Goal: Task Accomplishment & Management: Manage account settings

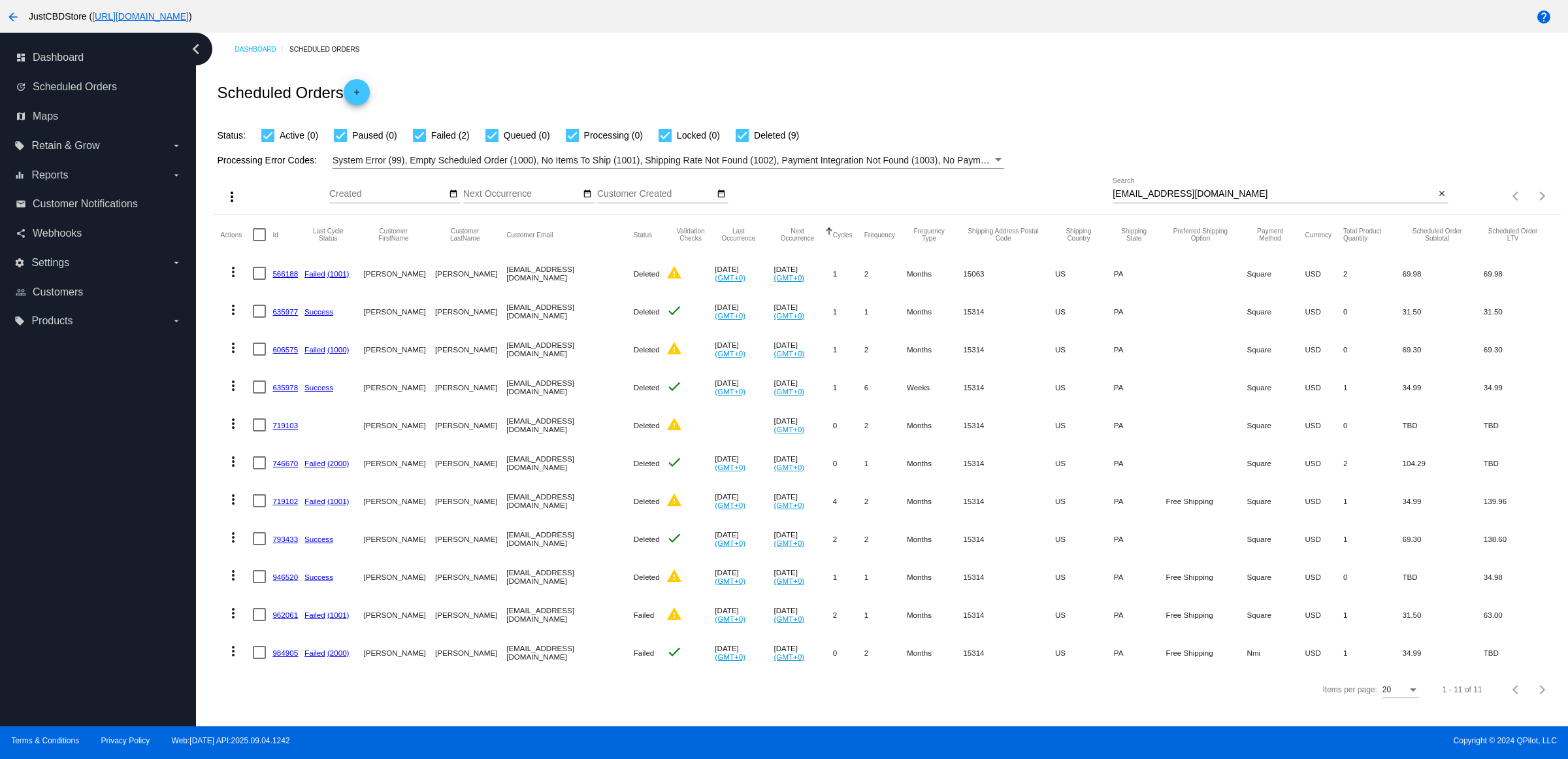
scroll to position [19, 0]
click at [1437, 190] on mat-icon "close" at bounding box center [1442, 193] width 9 height 10
click at [1433, 190] on mat-icon "search" at bounding box center [1440, 196] width 16 height 20
click at [1426, 190] on input "Search" at bounding box center [1280, 193] width 336 height 10
paste input "[PERSON_NAME][EMAIL_ADDRESS][PERSON_NAME][PERSON_NAME][DOMAIN_NAME]"
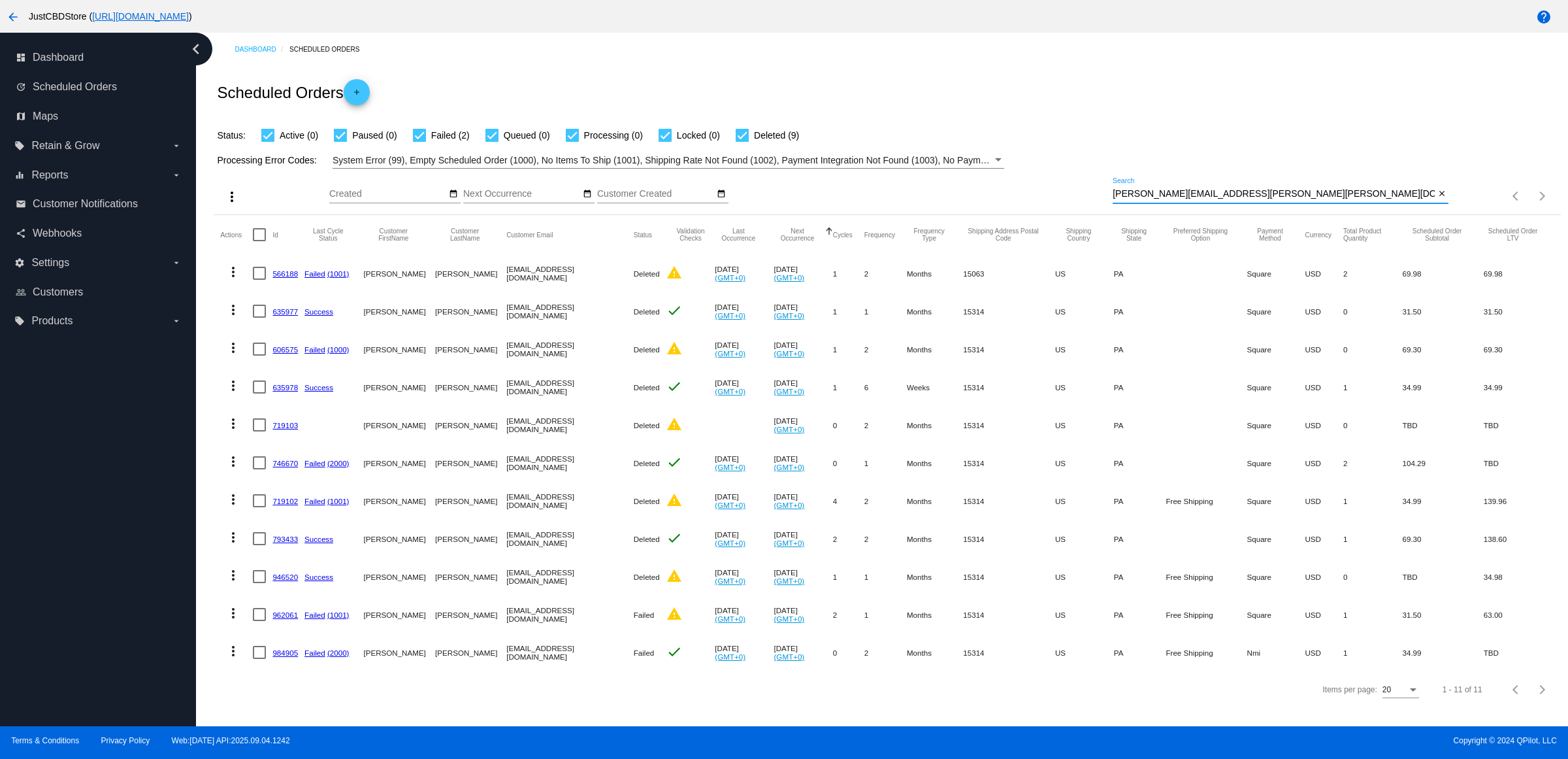
type input "[PERSON_NAME][EMAIL_ADDRESS][PERSON_NAME][PERSON_NAME][DOMAIN_NAME]"
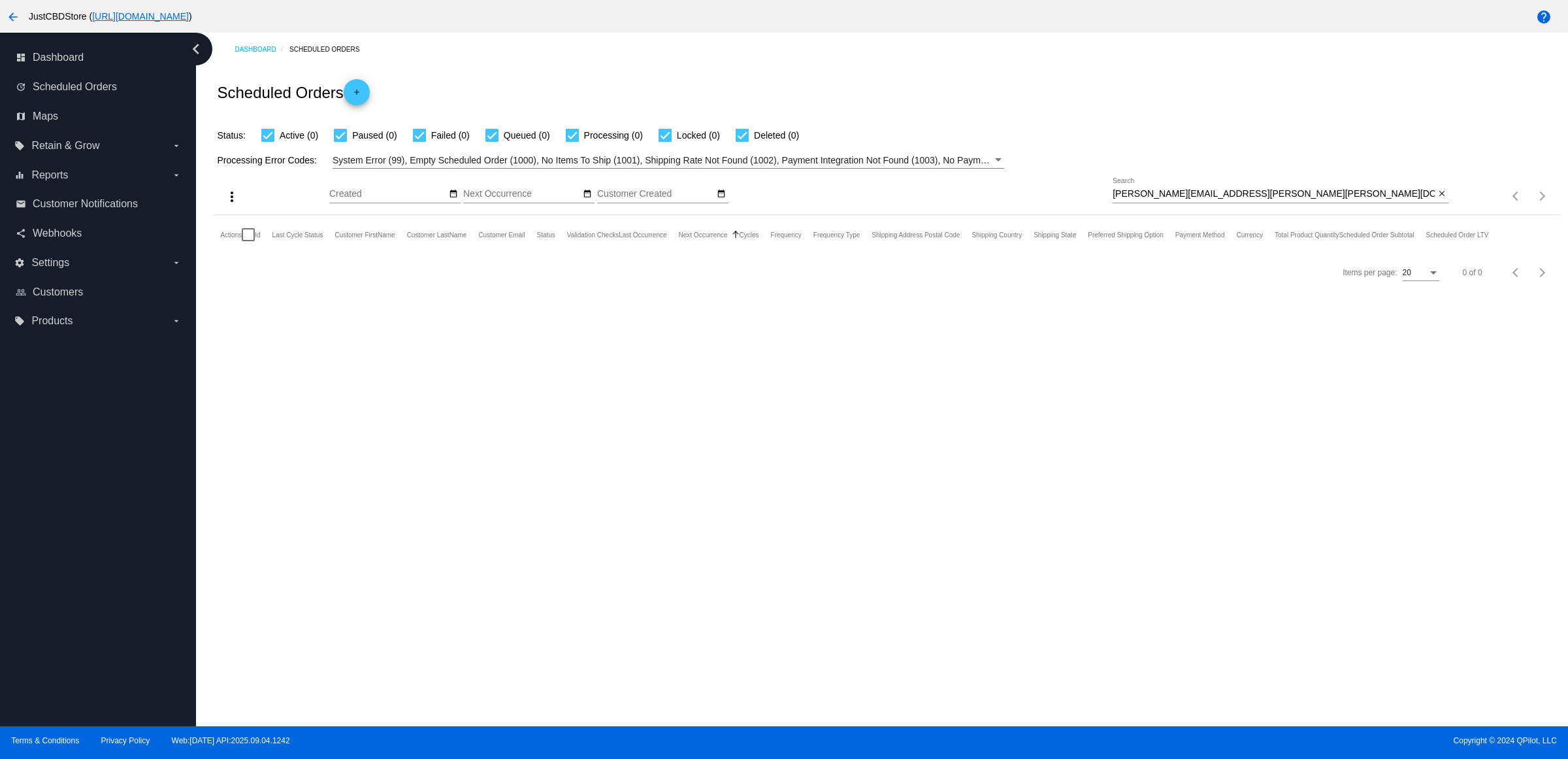
scroll to position [0, 0]
click at [1429, 200] on input "[PERSON_NAME][EMAIL_ADDRESS][PERSON_NAME][PERSON_NAME][DOMAIN_NAME]" at bounding box center [1273, 193] width 322 height 10
click at [1437, 200] on mat-icon "close" at bounding box center [1442, 193] width 9 height 10
click at [1437, 207] on mat-icon "search" at bounding box center [1440, 196] width 16 height 20
click at [1438, 200] on input "Search" at bounding box center [1280, 193] width 336 height 10
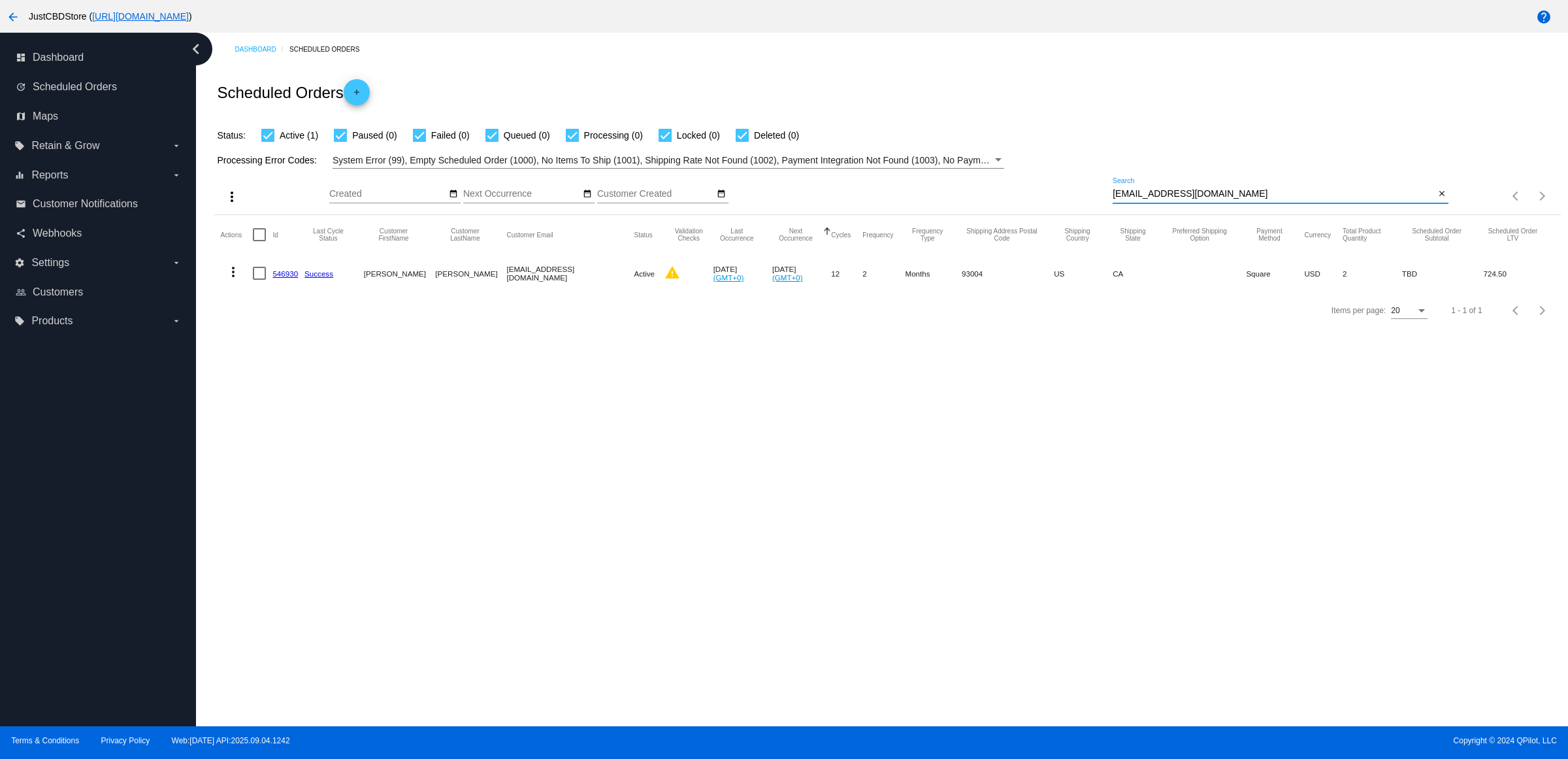
type input "ateelah@gmail.com"
click at [297, 277] on link "546930" at bounding box center [286, 273] width 26 height 8
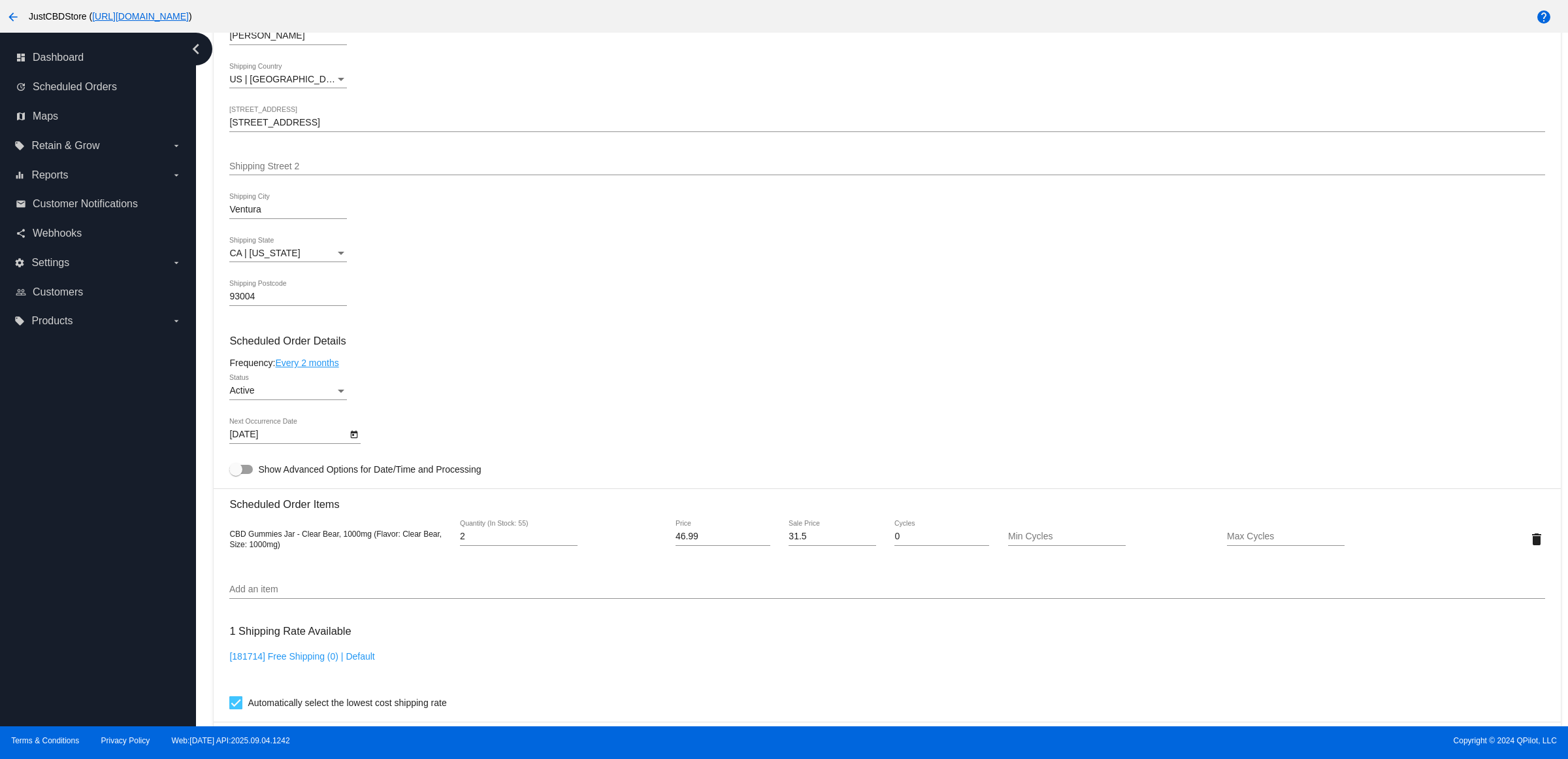
scroll to position [654, 0]
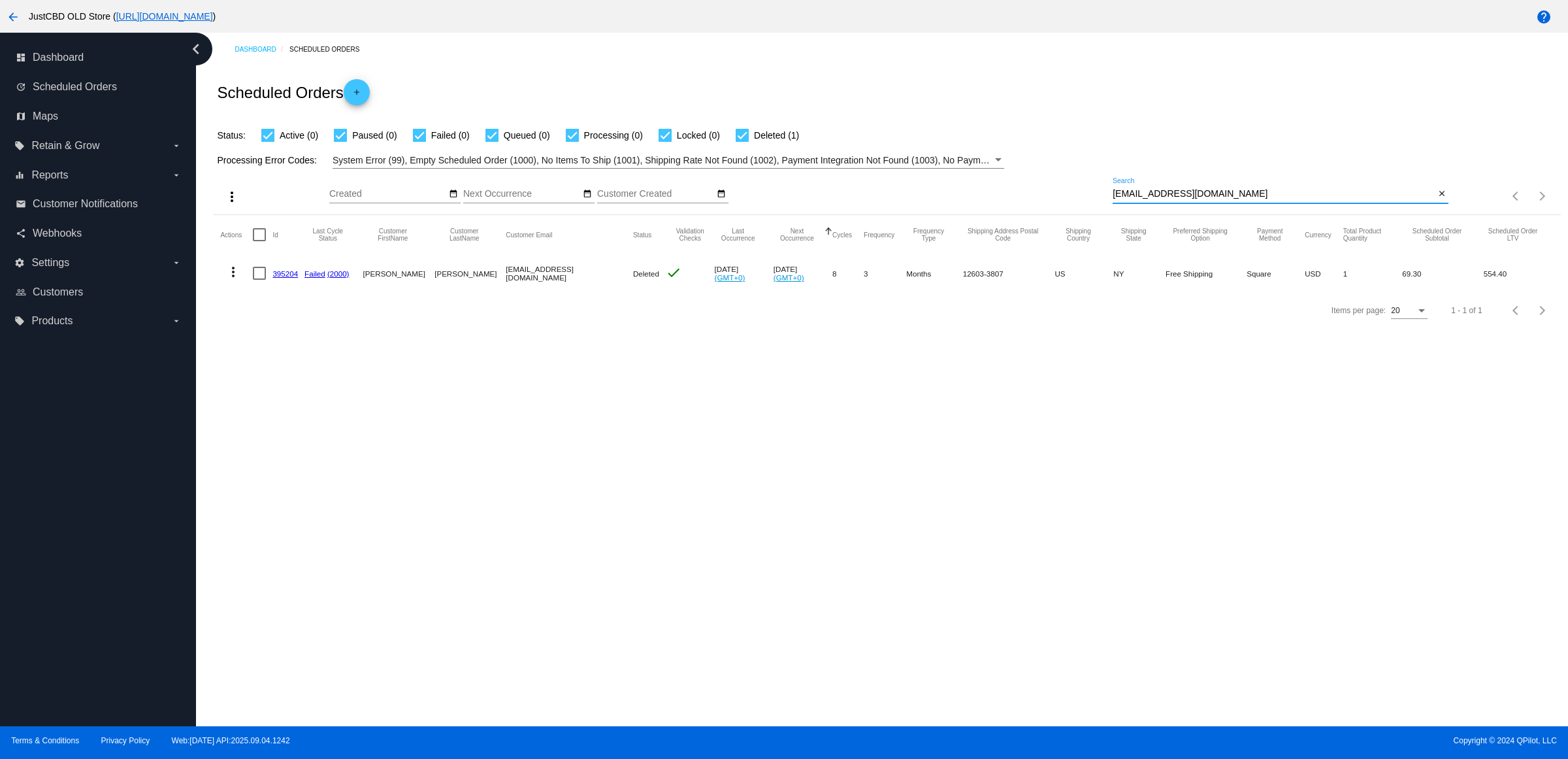
click at [1418, 200] on input "[EMAIL_ADDRESS][DOMAIN_NAME]" at bounding box center [1273, 193] width 322 height 10
click at [1437, 200] on mat-icon "close" at bounding box center [1442, 193] width 9 height 10
click at [1428, 200] on input "Search" at bounding box center [1280, 193] width 336 height 10
paste input "[PERSON_NAME][EMAIL_ADDRESS][PERSON_NAME][PERSON_NAME][DOMAIN_NAME]"
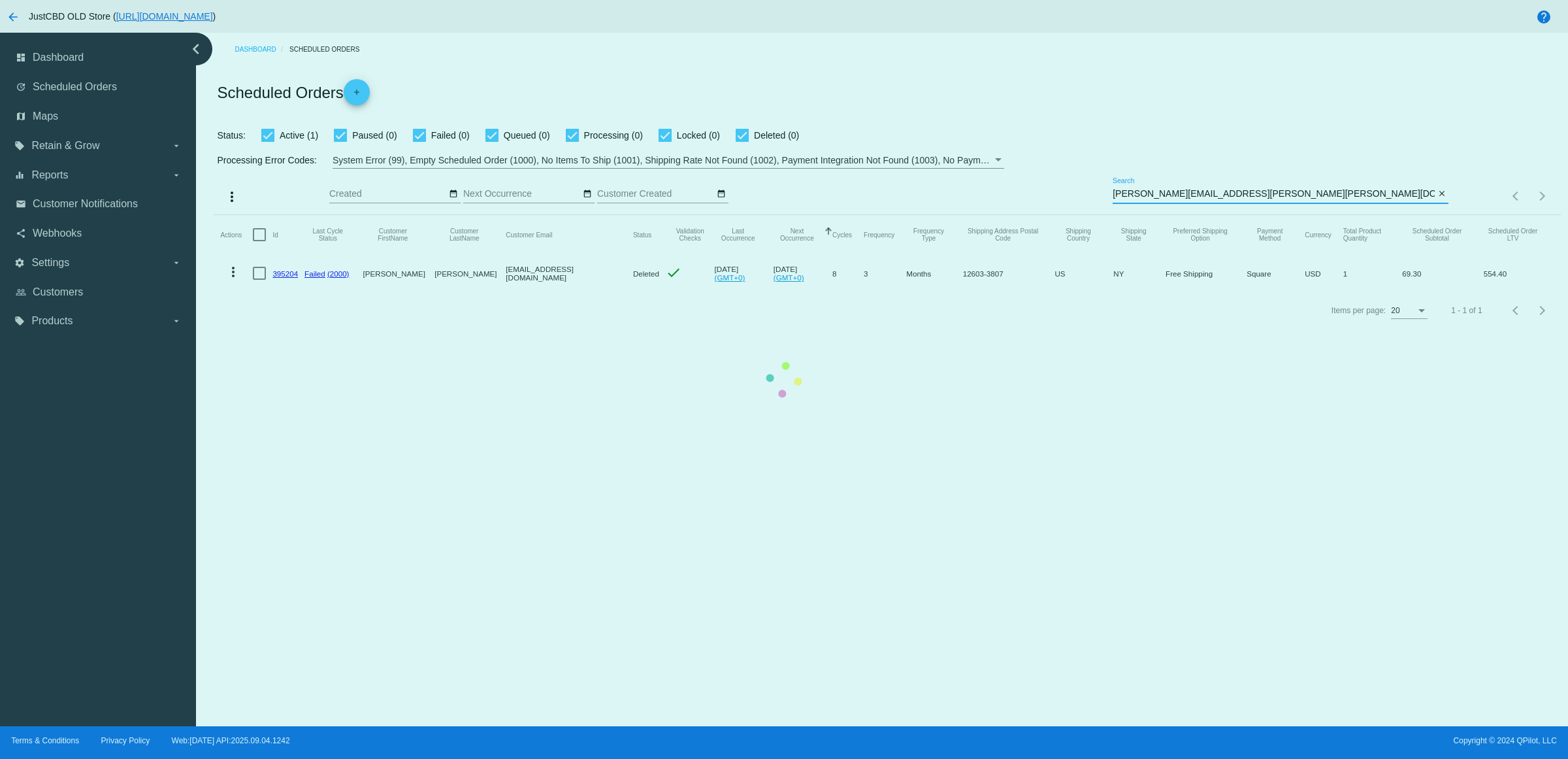
type input "[PERSON_NAME][EMAIL_ADDRESS][PERSON_NAME][PERSON_NAME][DOMAIN_NAME]"
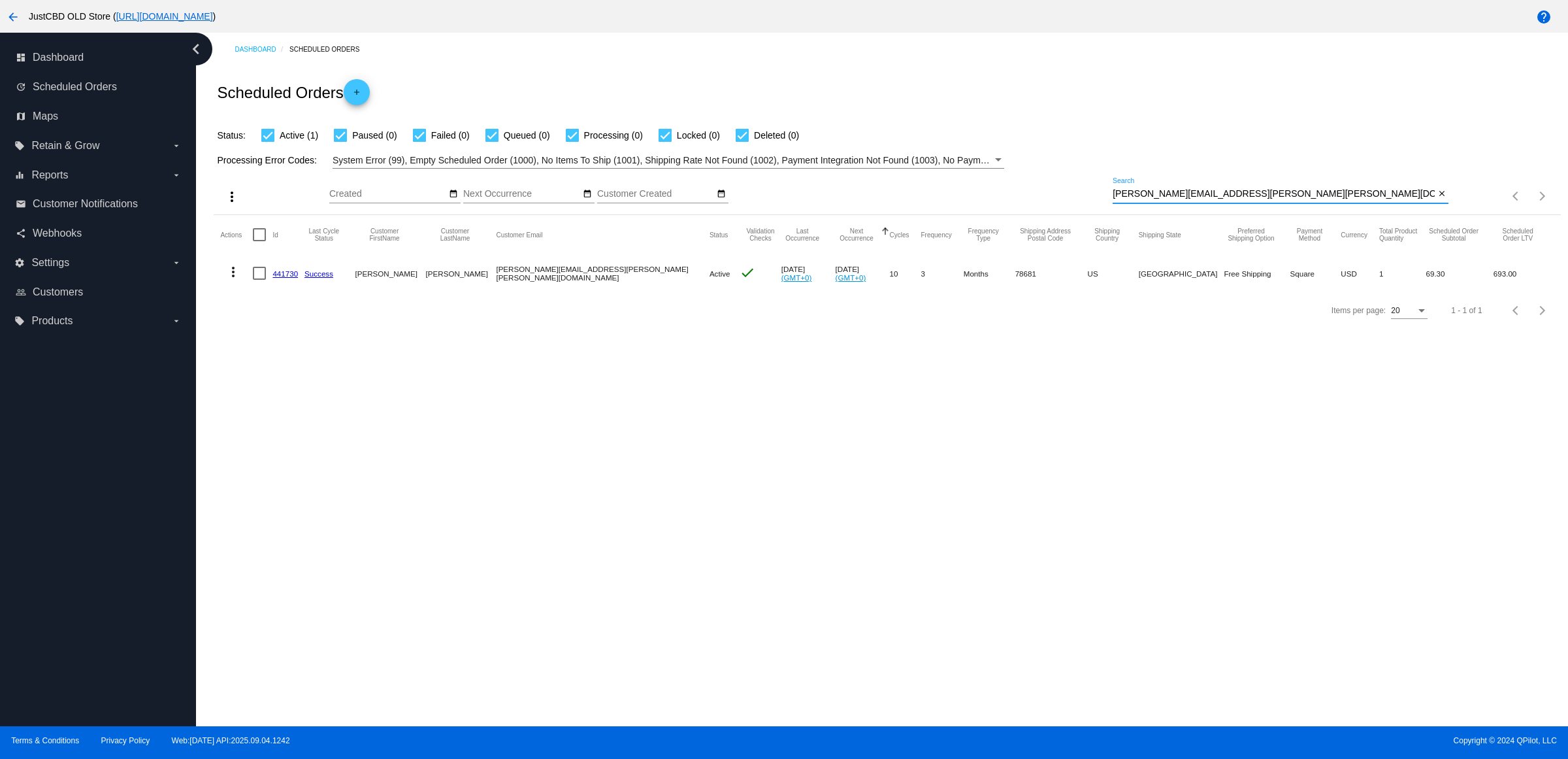
click at [297, 277] on link "441730" at bounding box center [286, 273] width 26 height 8
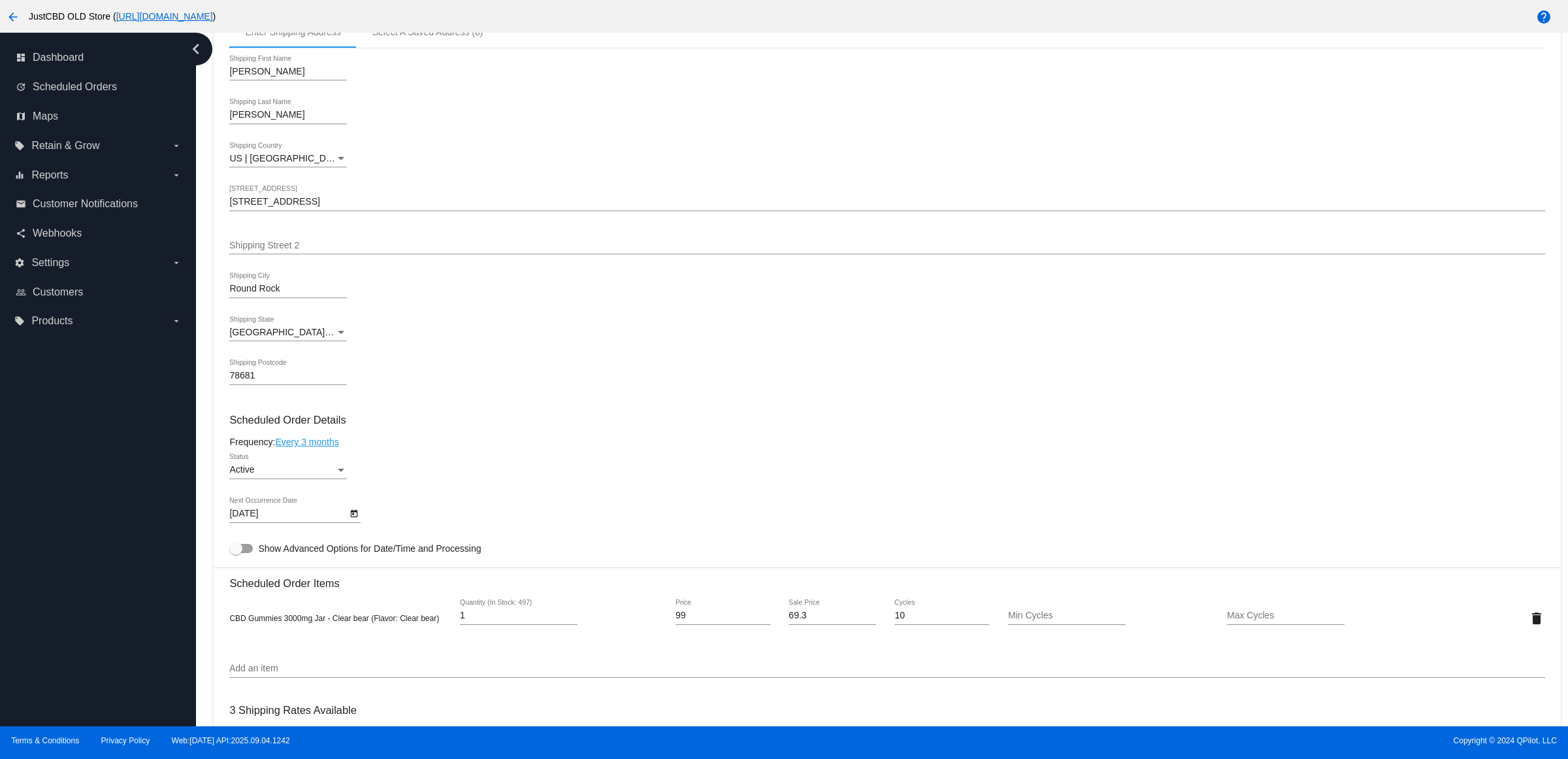
scroll to position [408, 0]
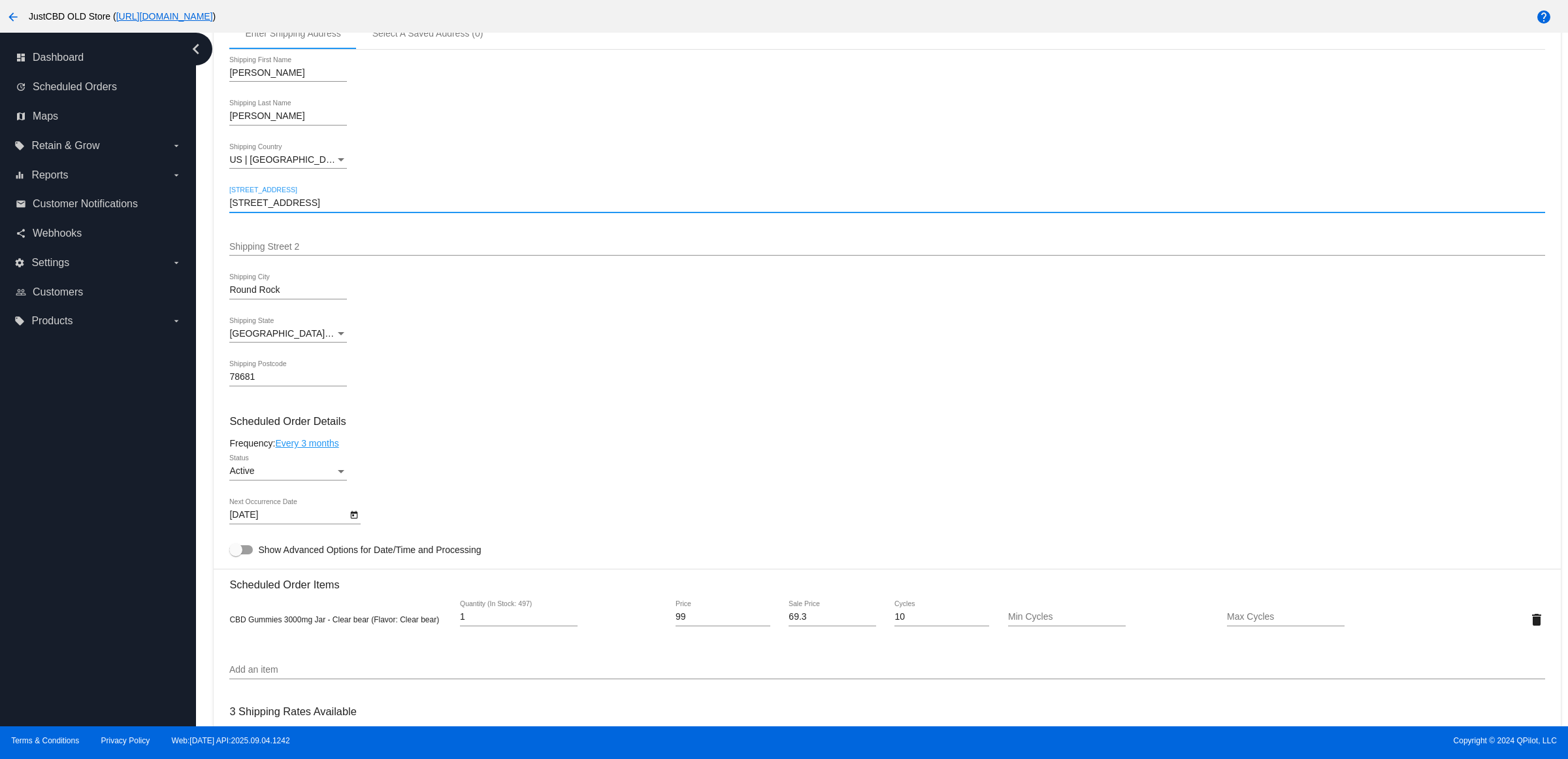
drag, startPoint x: 321, startPoint y: 218, endPoint x: 0, endPoint y: 200, distance: 321.5
click at [0, 200] on div "dashboard Dashboard update Scheduled Orders map Maps local_offer Retain & Grow …" at bounding box center [784, 379] width 1568 height 693
paste input "[STREET_ADDRESS]"
drag, startPoint x: 328, startPoint y: 218, endPoint x: 374, endPoint y: 219, distance: 46.0
click at [374, 209] on input "[STREET_ADDRESS]" at bounding box center [886, 202] width 1315 height 10
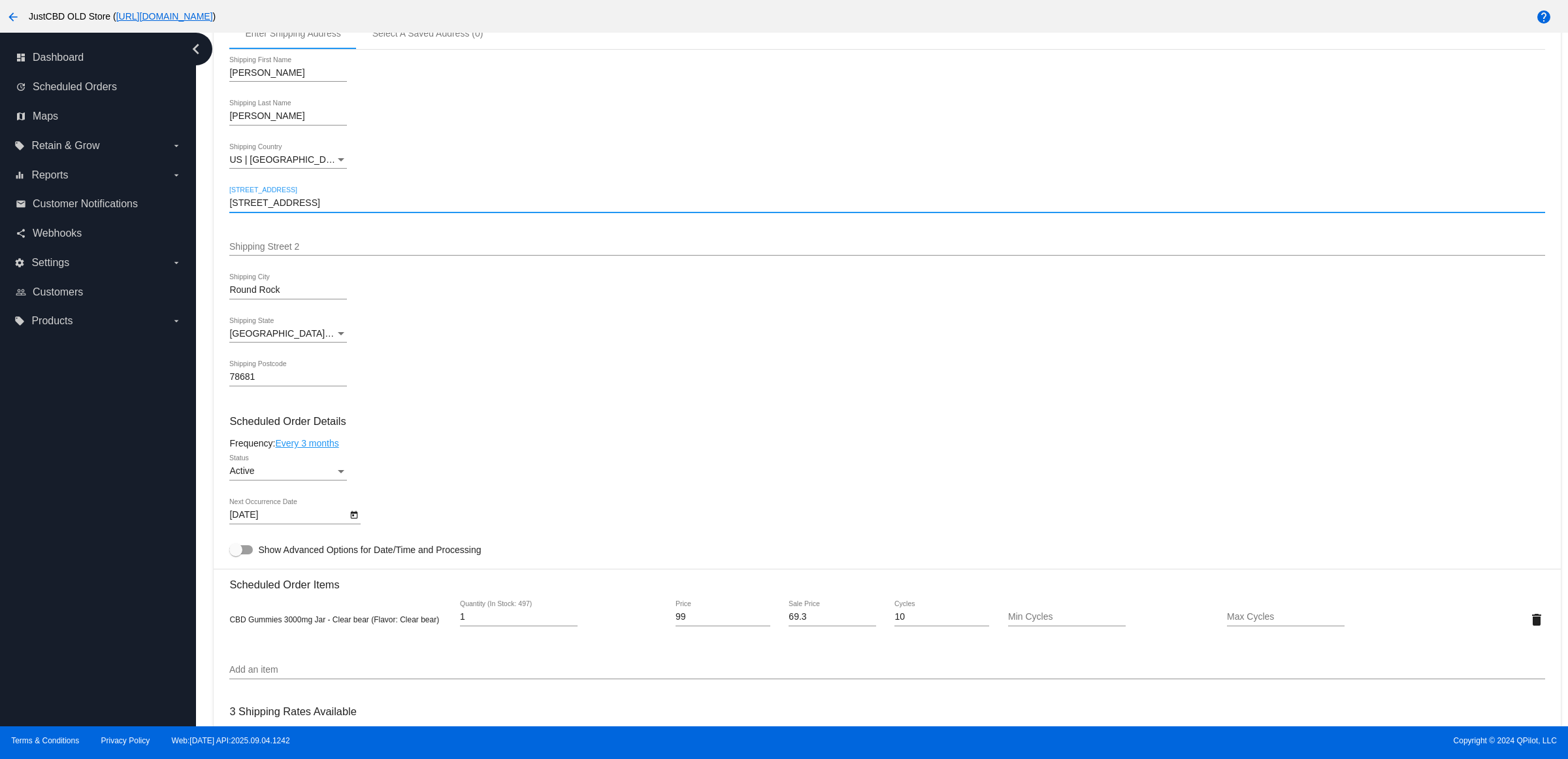
type input "[STREET_ADDRESS]"
drag, startPoint x: 314, startPoint y: 308, endPoint x: 0, endPoint y: 307, distance: 314.0
click at [21, 307] on div "dashboard Dashboard update Scheduled Orders map Maps local_offer Retain & Grow …" at bounding box center [784, 379] width 1568 height 693
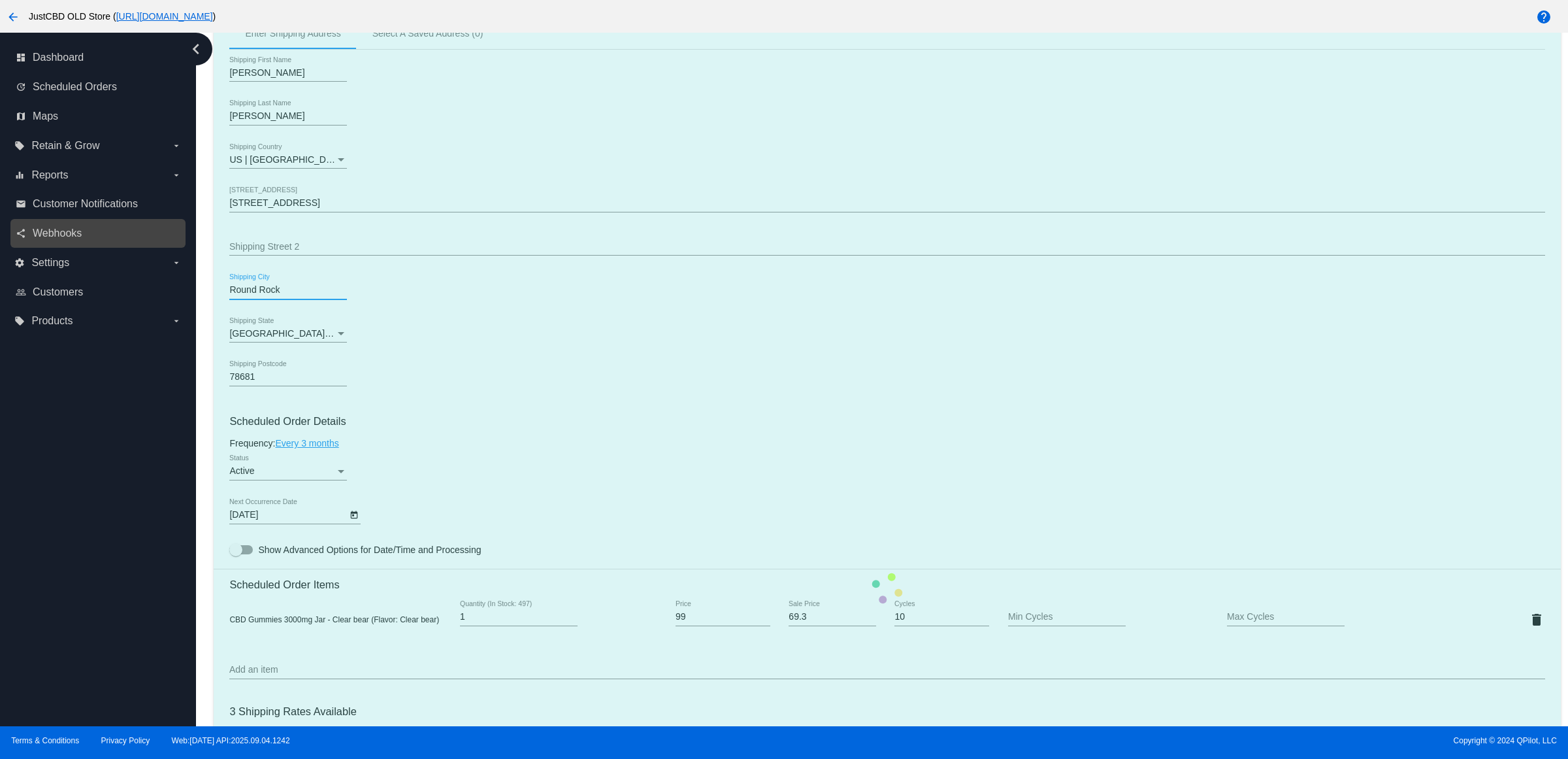
paste input "San Marcos"
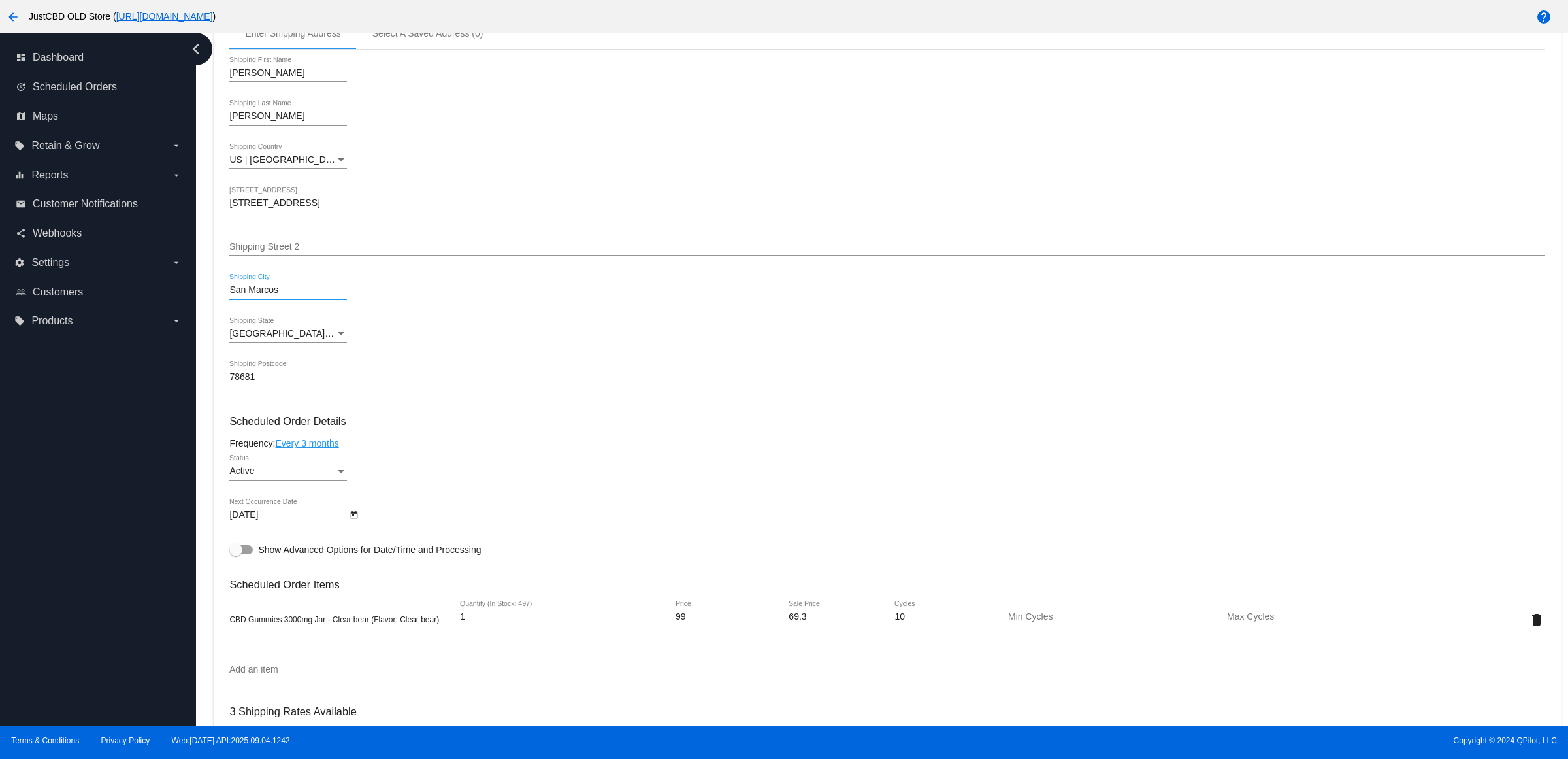
type input "San Marcos"
click at [371, 216] on mat-card "Customer 1058513: [PERSON_NAME] [PERSON_NAME][EMAIL_ADDRESS][PERSON_NAME][PERSO…" at bounding box center [886, 588] width 1346 height 1307
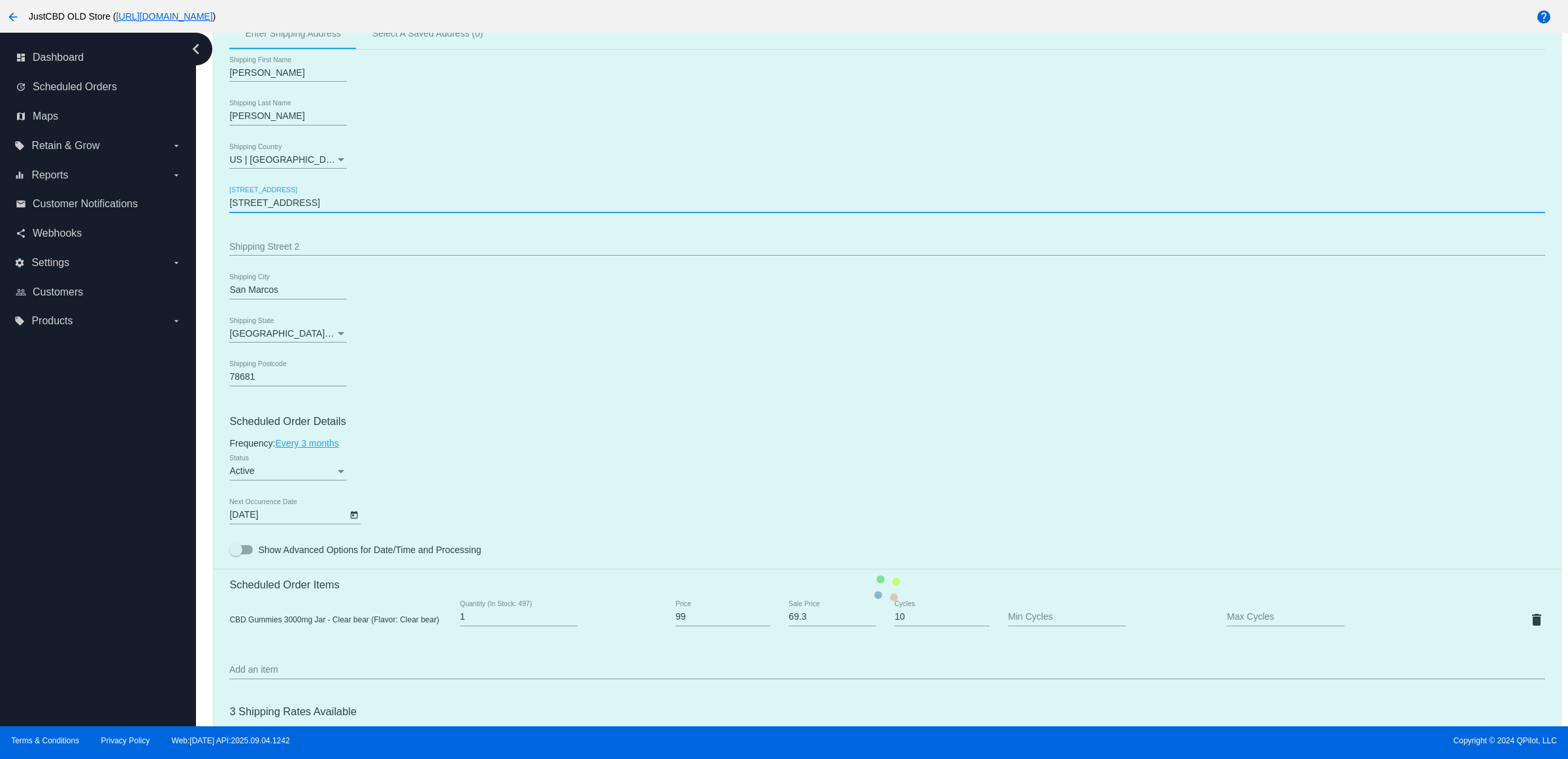
click at [371, 216] on mat-card "Customer 1058513: [PERSON_NAME] [PERSON_NAME][EMAIL_ADDRESS][PERSON_NAME][PERSO…" at bounding box center [886, 588] width 1346 height 1307
click at [362, 217] on mat-card "Customer 1058513: [PERSON_NAME] [PERSON_NAME][EMAIL_ADDRESS][PERSON_NAME][PERSO…" at bounding box center [886, 588] width 1346 height 1307
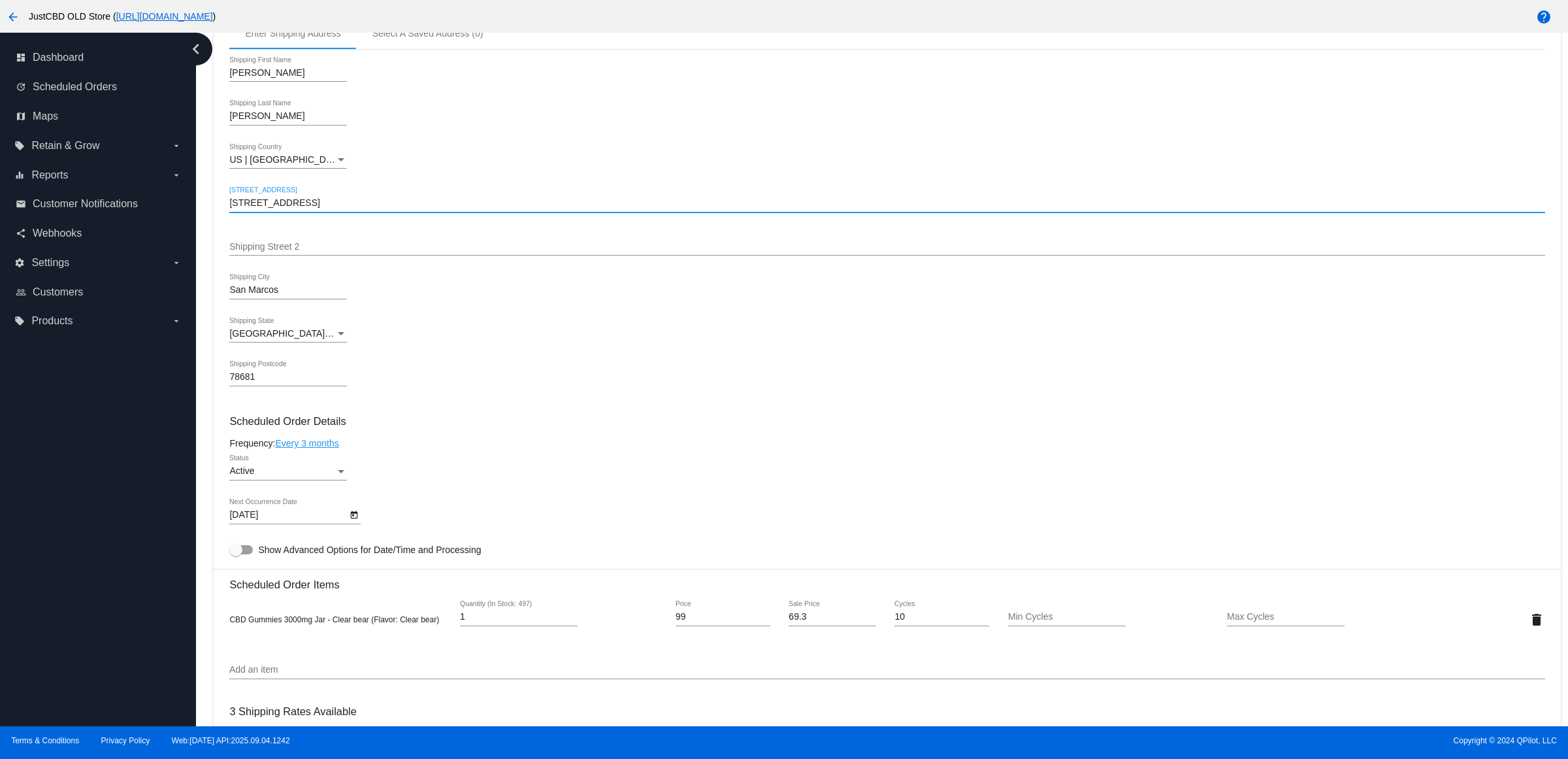
click at [362, 209] on input "[STREET_ADDRESS]" at bounding box center [886, 202] width 1315 height 10
type input "[STREET_ADDRESS]"
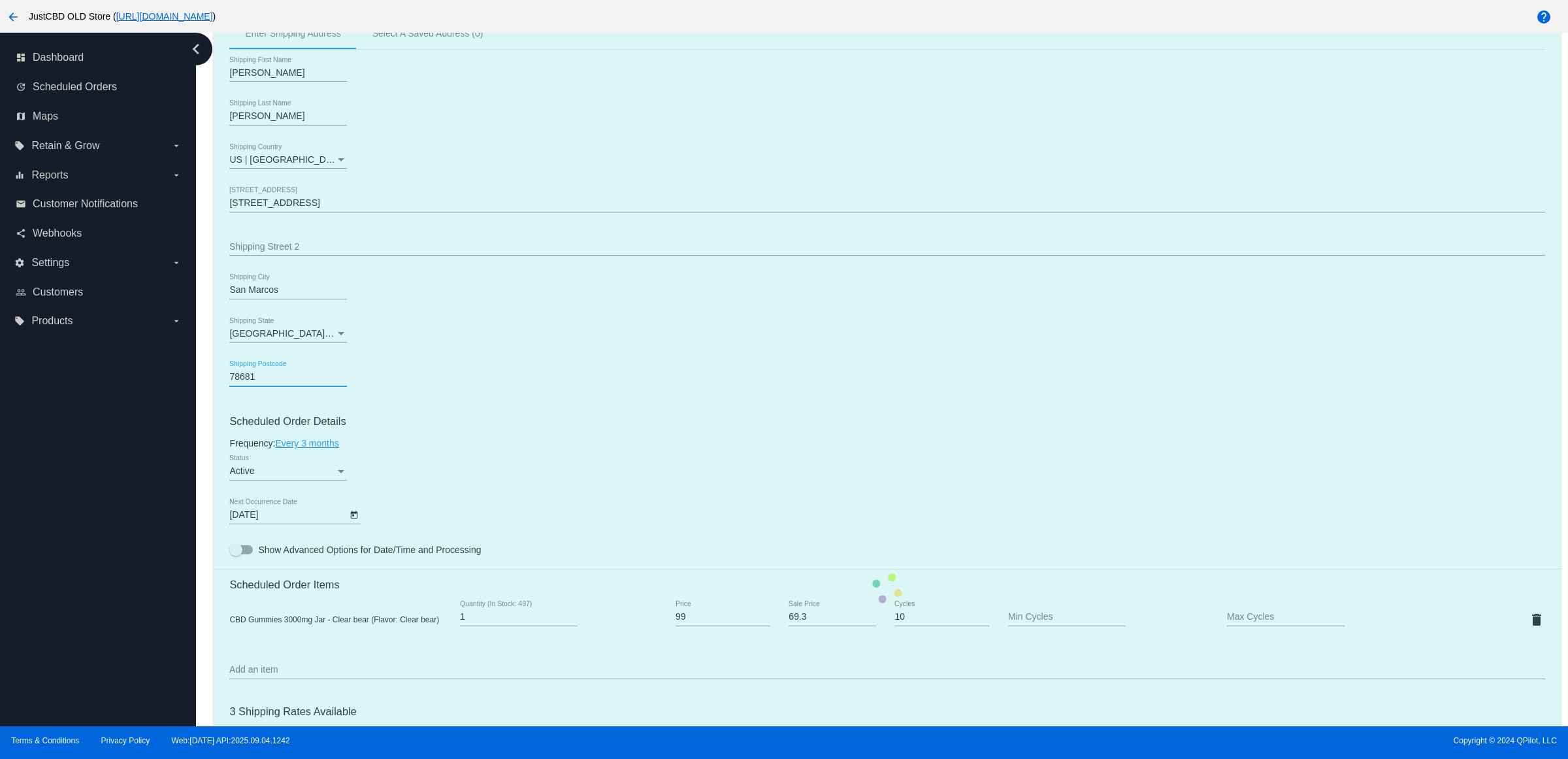
click at [287, 396] on mat-card "Customer 1058513: [PERSON_NAME] [PERSON_NAME][EMAIL_ADDRESS][PERSON_NAME][PERSO…" at bounding box center [886, 588] width 1346 height 1307
click at [286, 396] on mat-card "Customer 1058513: [PERSON_NAME] [PERSON_NAME][EMAIL_ADDRESS][PERSON_NAME][PERSO…" at bounding box center [886, 588] width 1346 height 1307
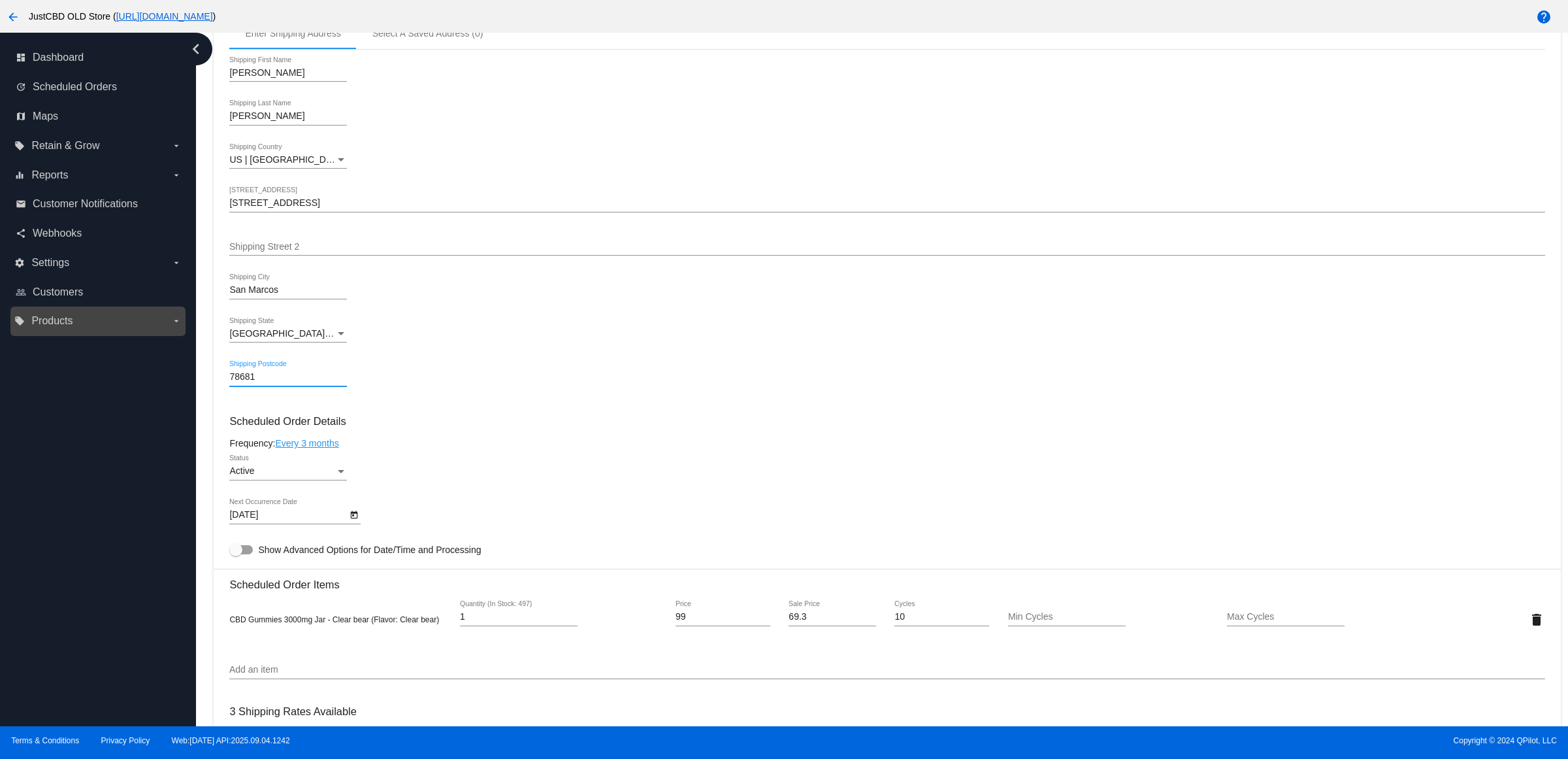
drag, startPoint x: 284, startPoint y: 394, endPoint x: 154, endPoint y: 394, distance: 130.0
click at [154, 394] on div "dashboard Dashboard update Scheduled Orders map Maps local_offer Retain & Grow …" at bounding box center [784, 379] width 1568 height 693
paste input "66"
type input "78666"
click at [354, 218] on mat-card "Customer 1058513: [PERSON_NAME] [PERSON_NAME][EMAIL_ADDRESS][PERSON_NAME][PERSO…" at bounding box center [886, 588] width 1346 height 1307
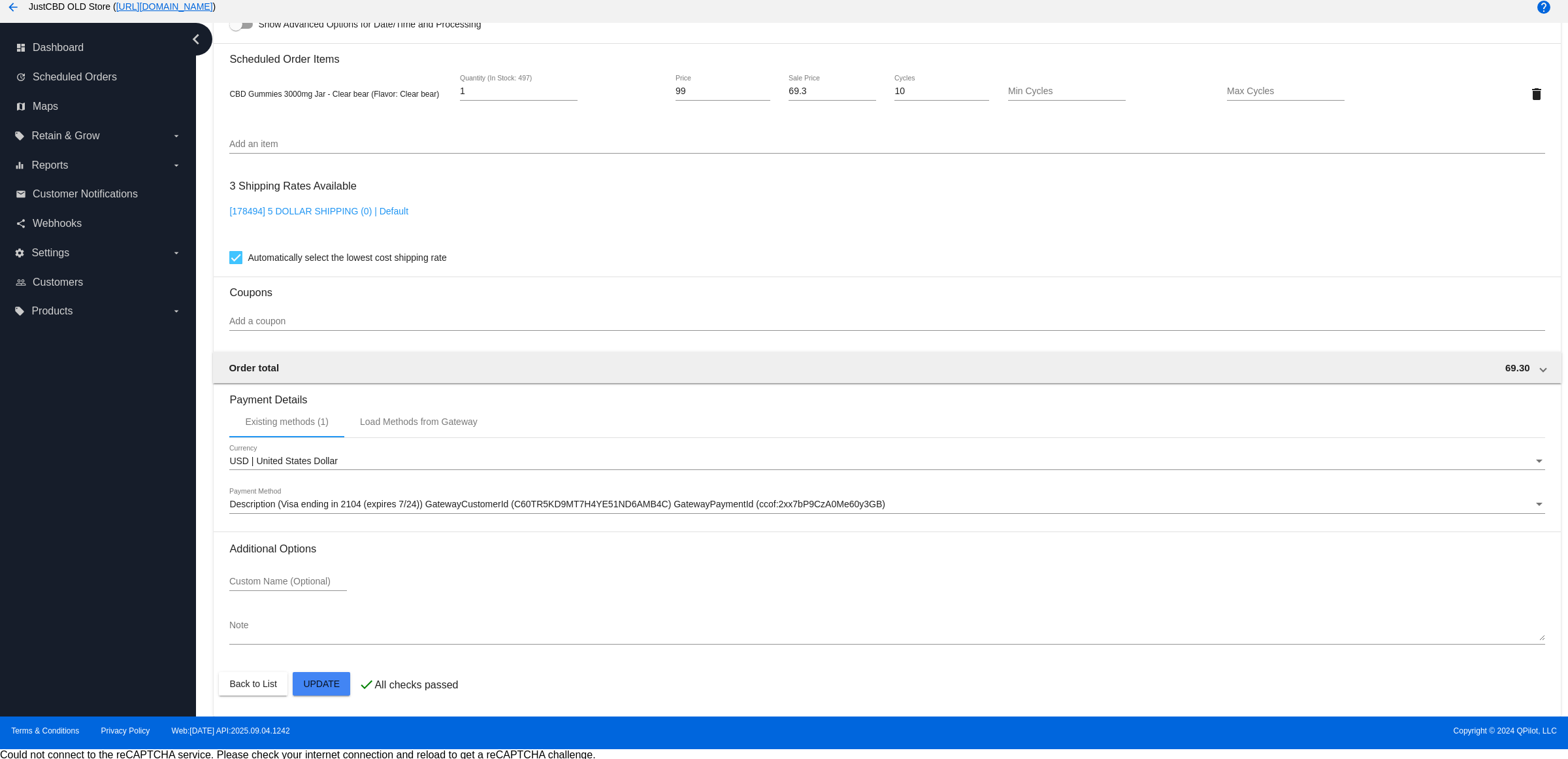
scroll to position [15, 0]
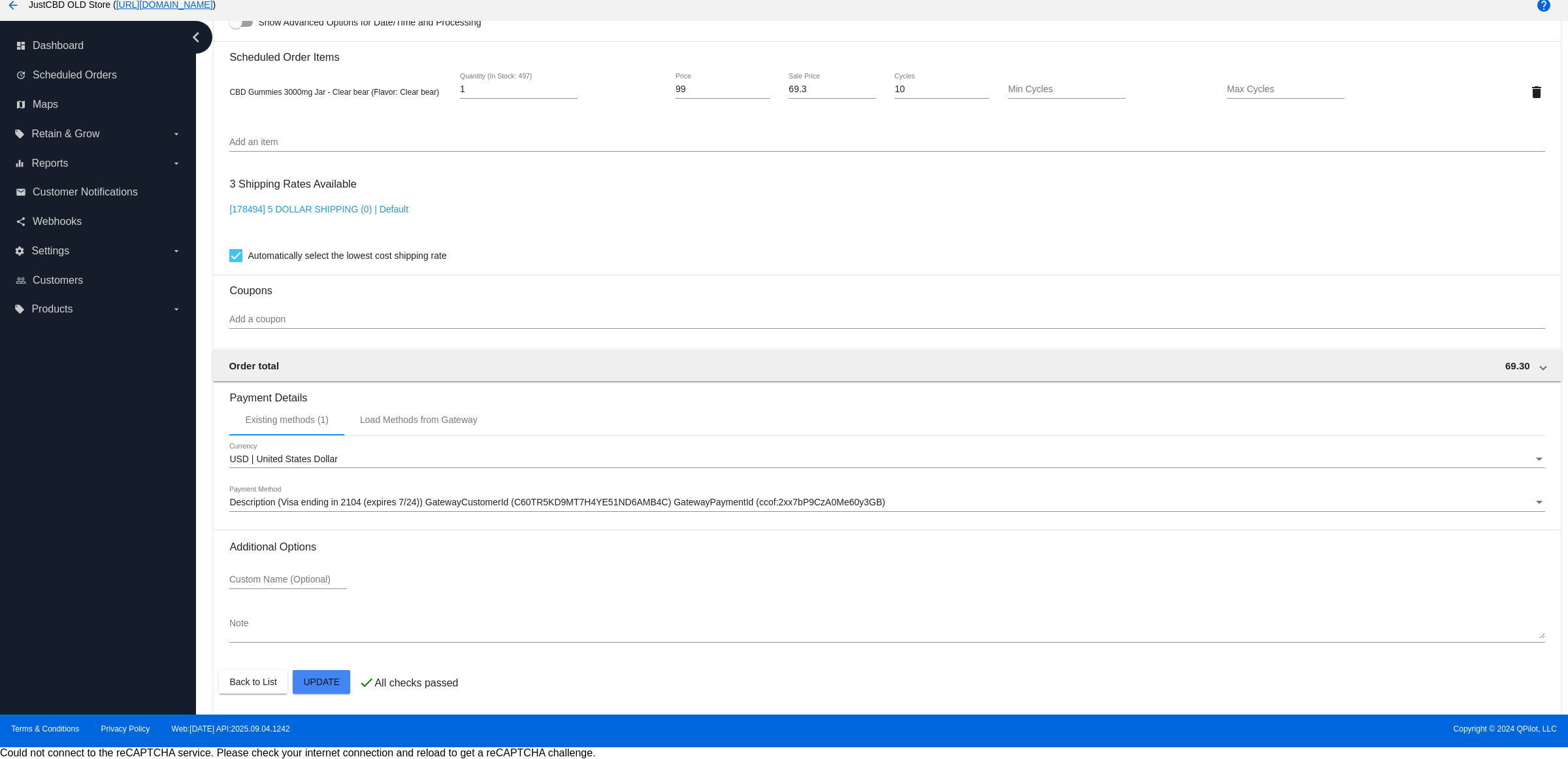
click at [329, 673] on mat-card "Customer 1058513: [PERSON_NAME] [PERSON_NAME][EMAIL_ADDRESS][PERSON_NAME][PERSO…" at bounding box center [886, 60] width 1346 height 1307
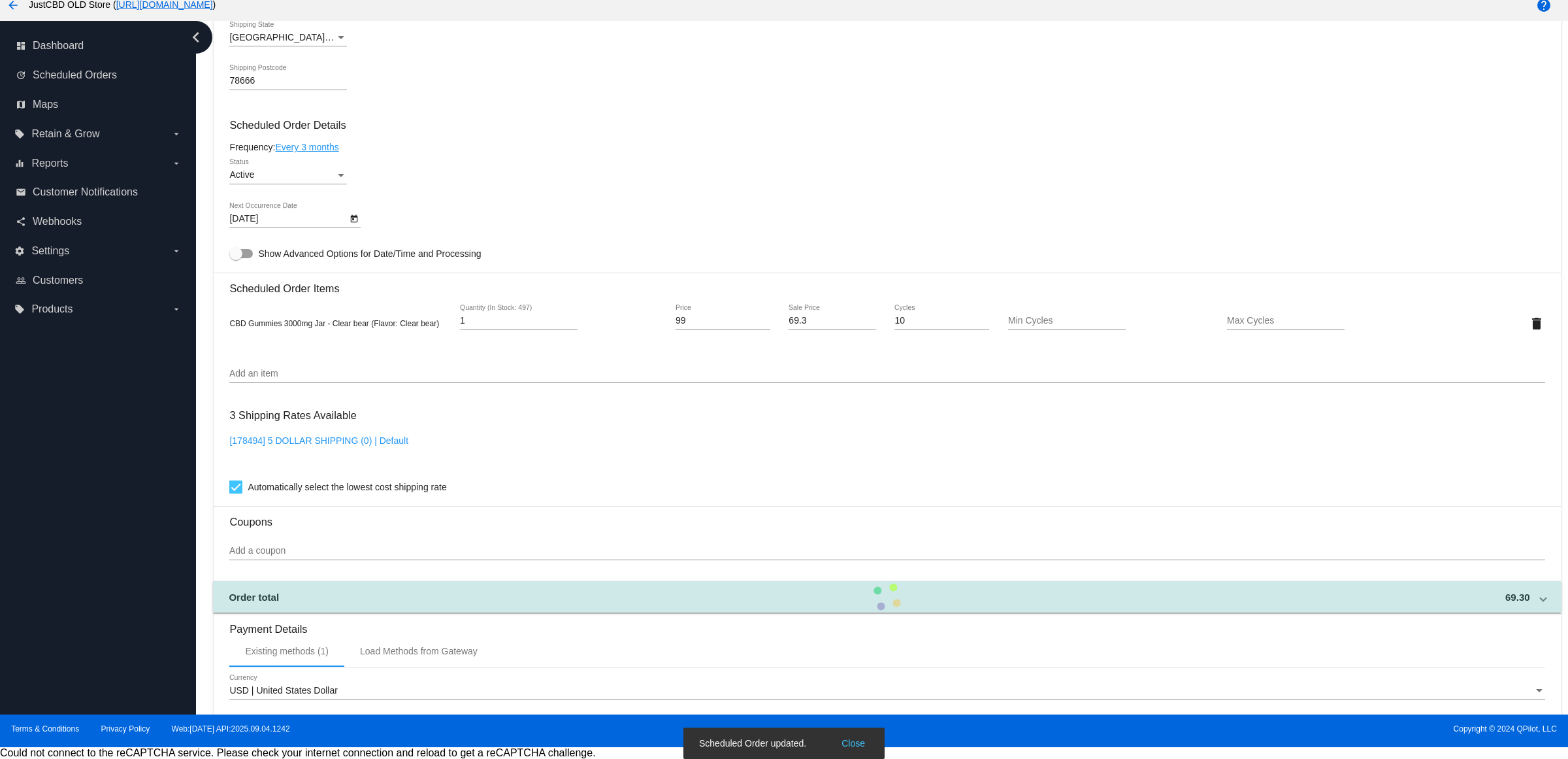
scroll to position [449, 0]
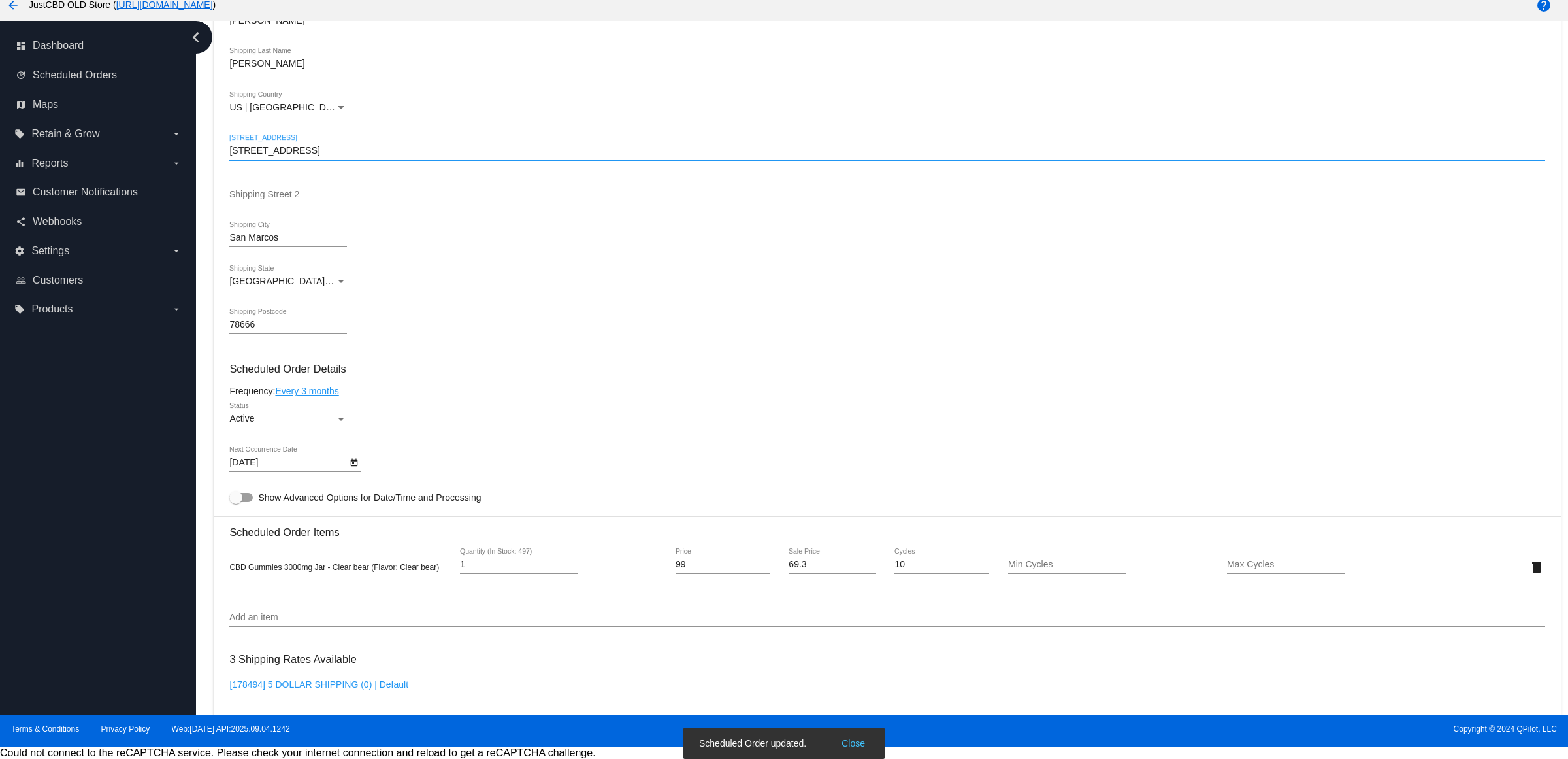
type input "[STREET_ADDRESS]"
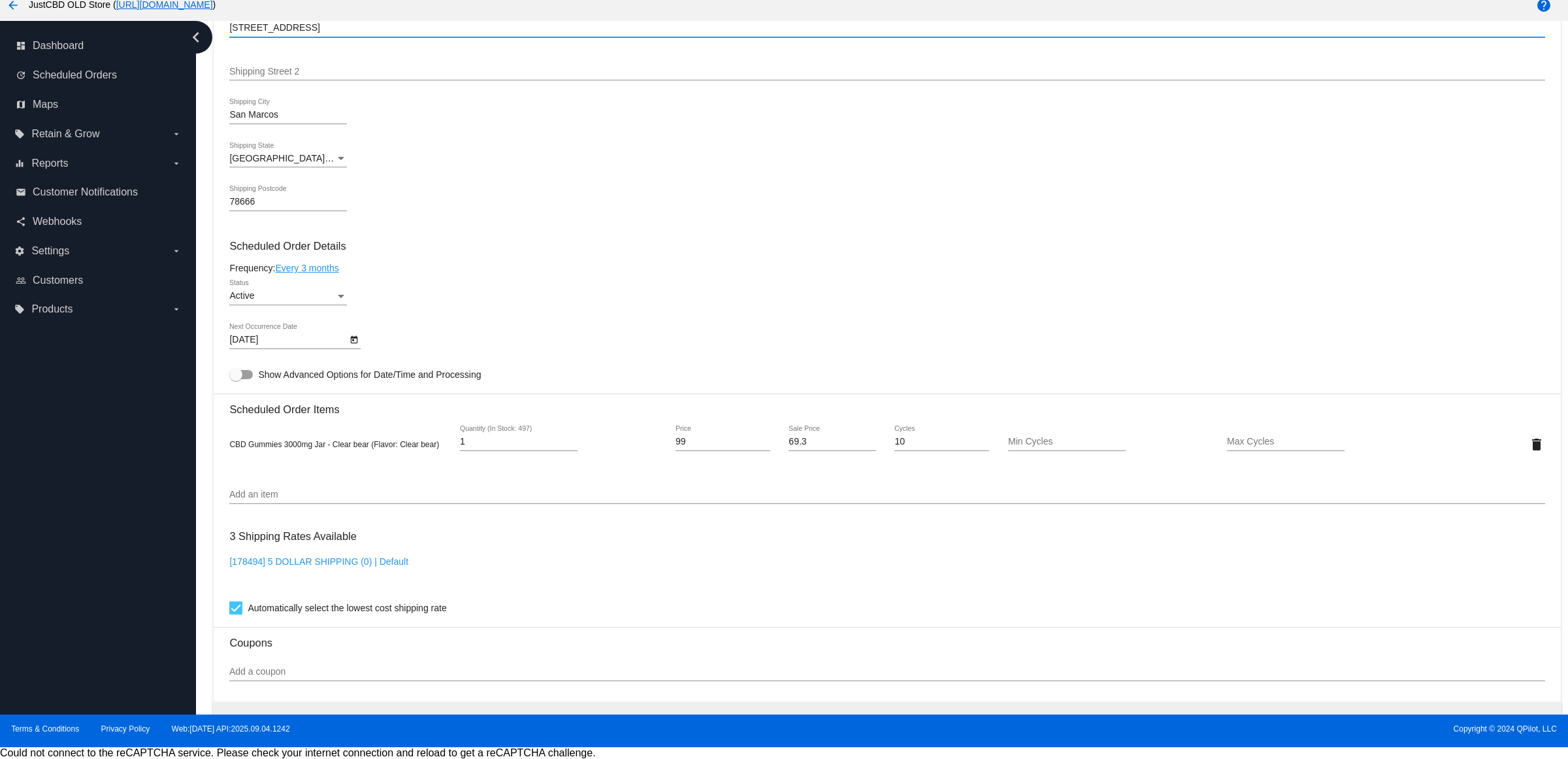
scroll to position [939, 0]
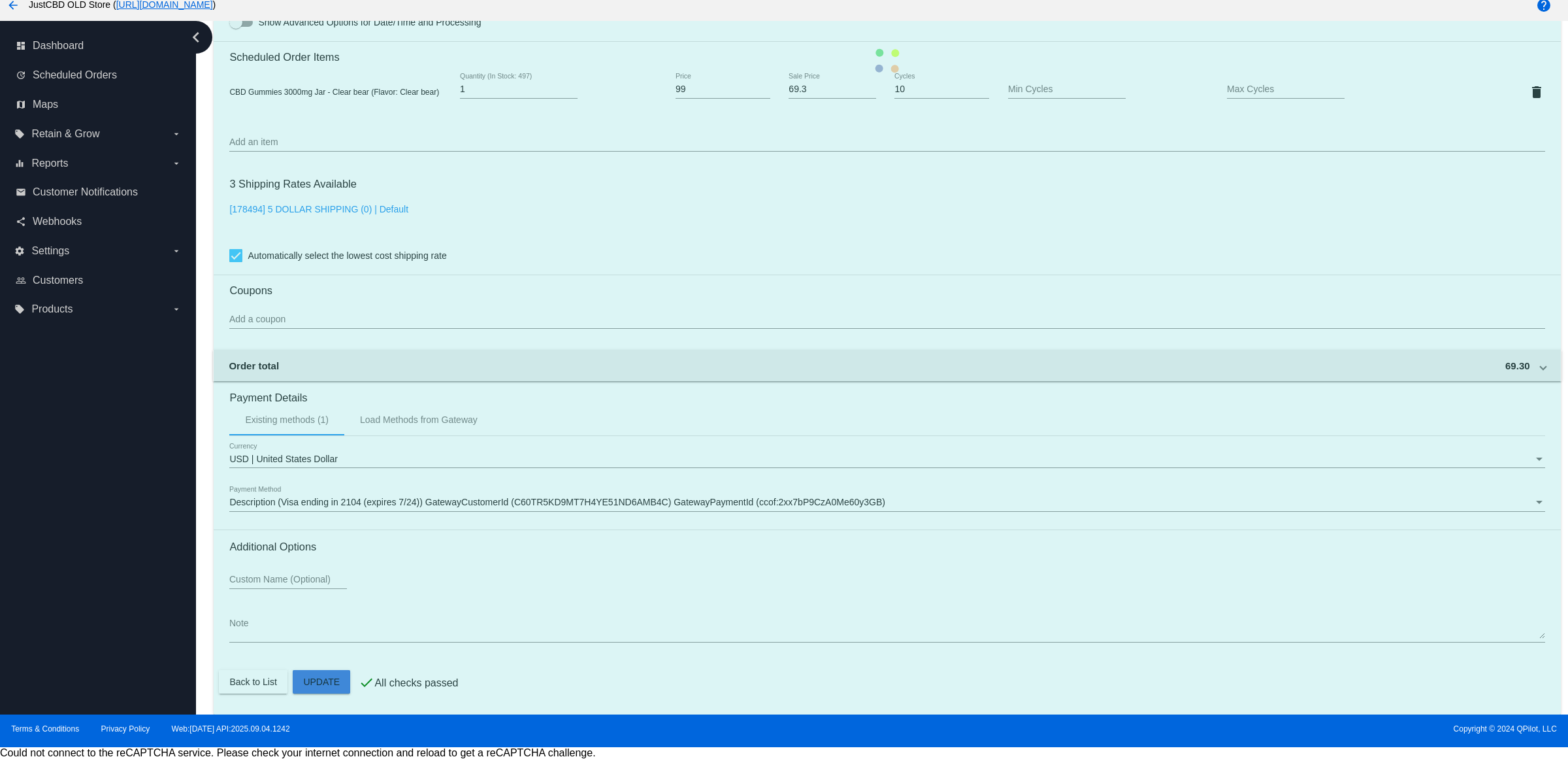
click at [330, 671] on mat-card "Customer 1058513: [PERSON_NAME] [PERSON_NAME][EMAIL_ADDRESS][PERSON_NAME][PERSO…" at bounding box center [886, 60] width 1346 height 1307
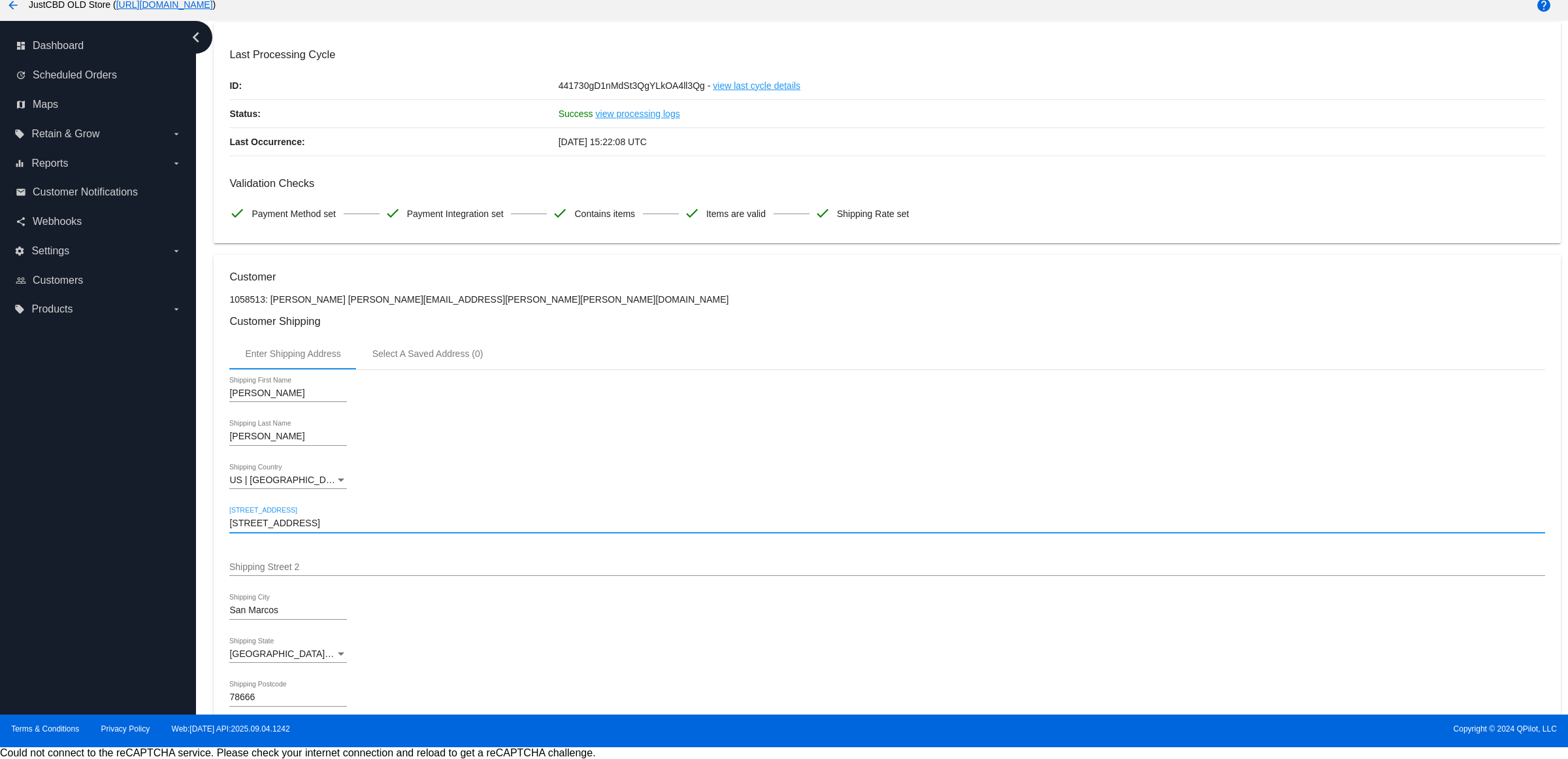
scroll to position [0, 0]
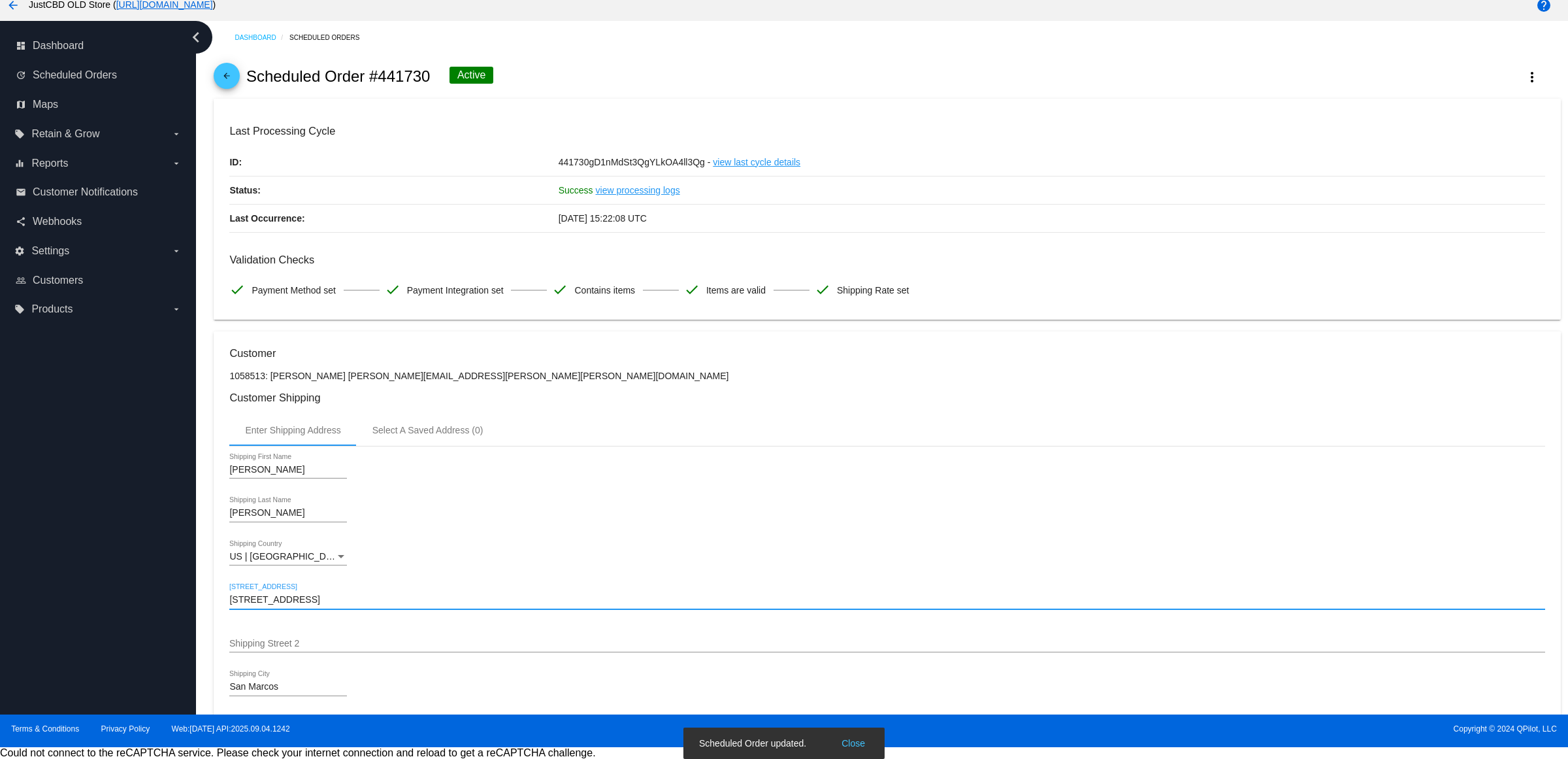
click at [230, 87] on mat-icon "arrow_back" at bounding box center [226, 79] width 16 height 16
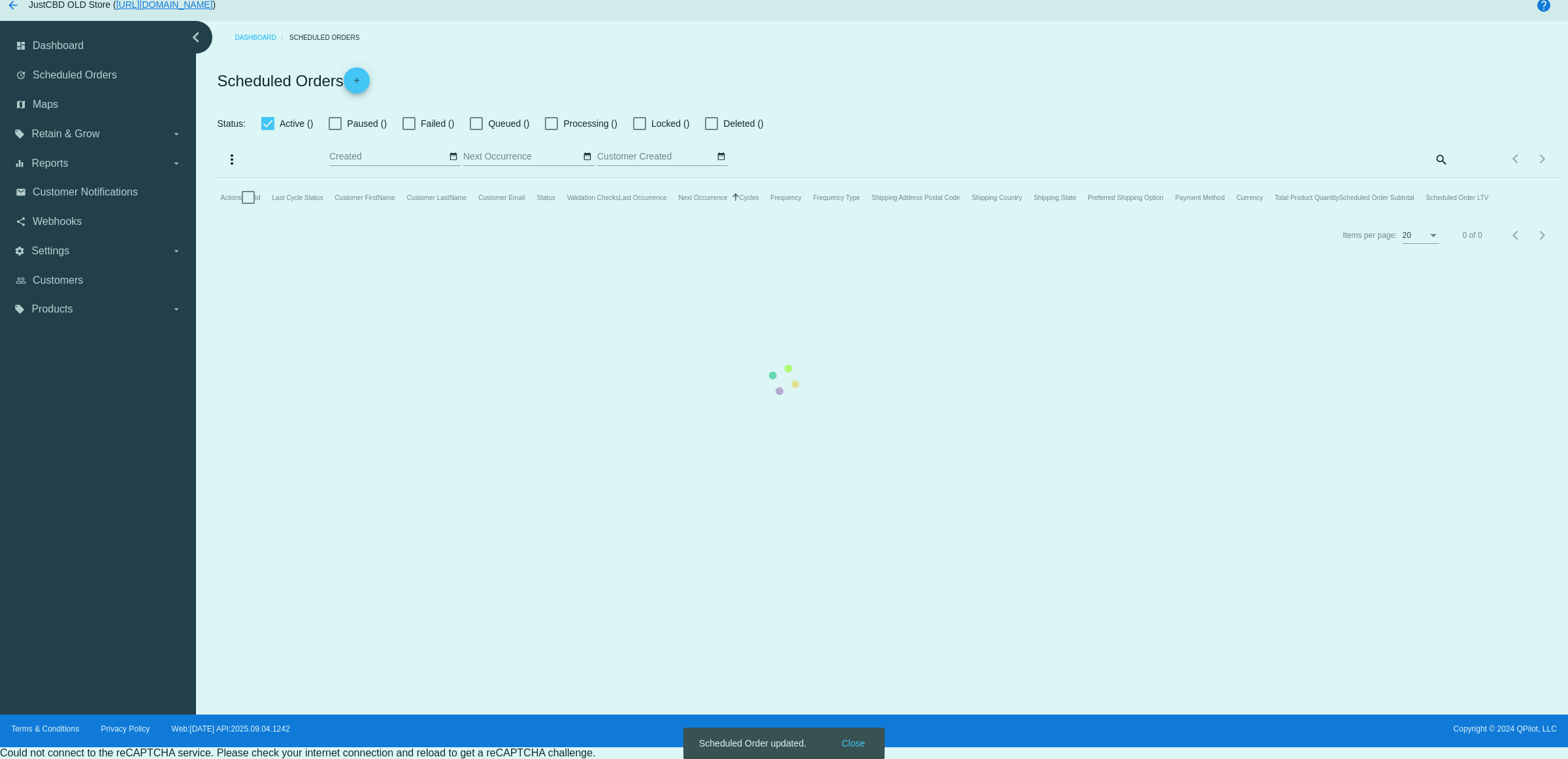
checkbox input "true"
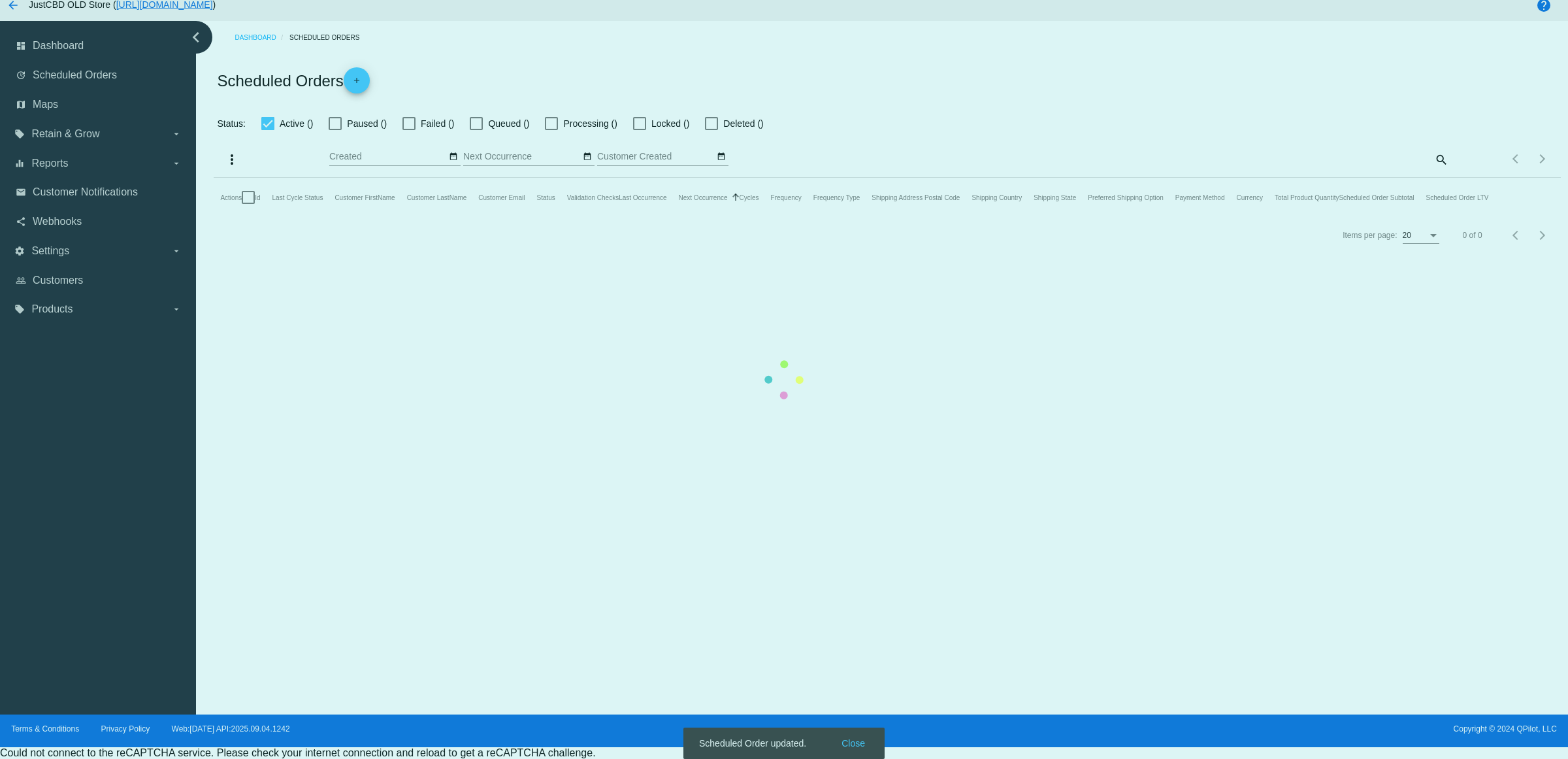
checkbox input "true"
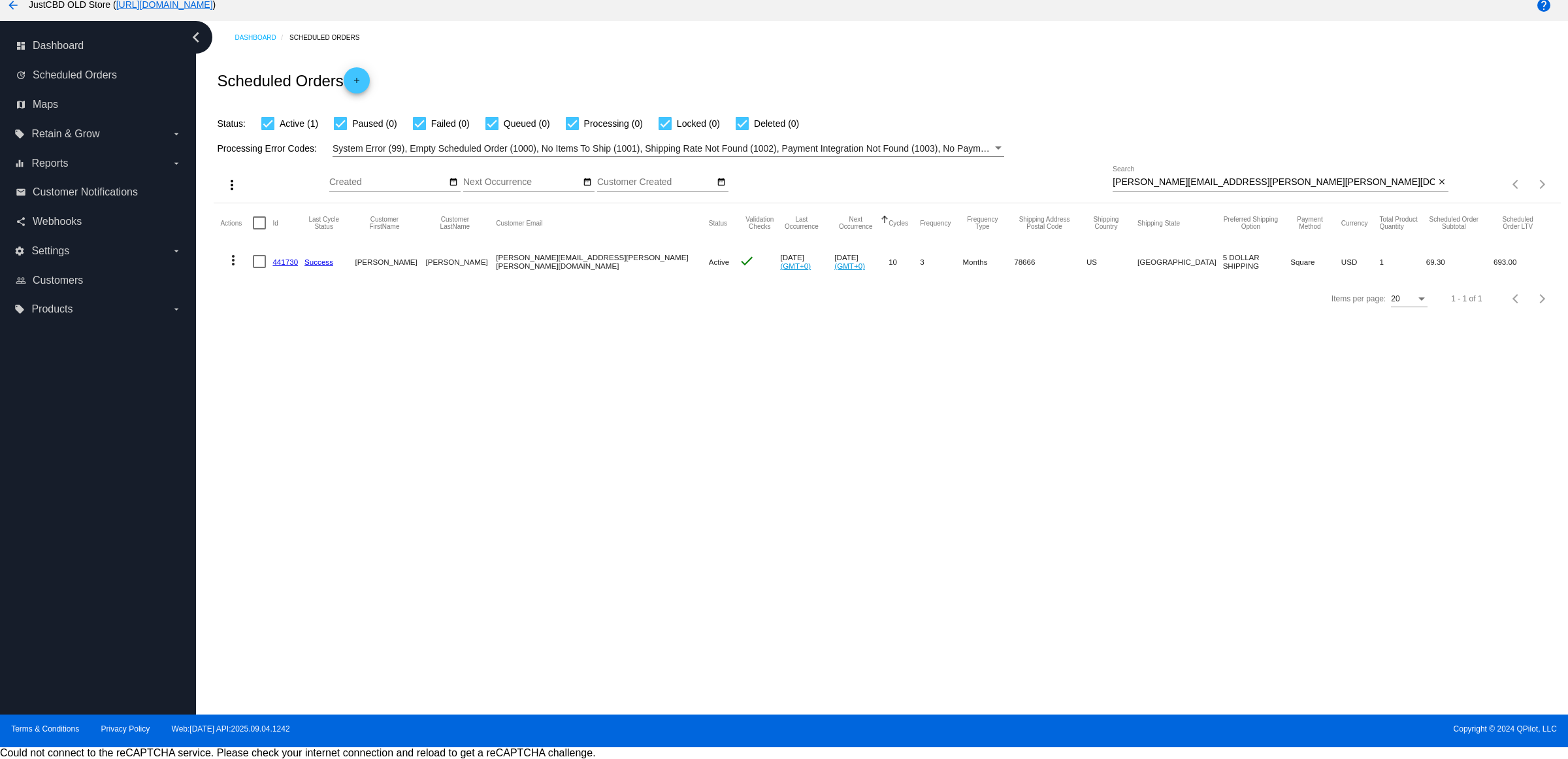
click at [279, 266] on link "441730" at bounding box center [286, 261] width 26 height 8
